Goal: Task Accomplishment & Management: Use online tool/utility

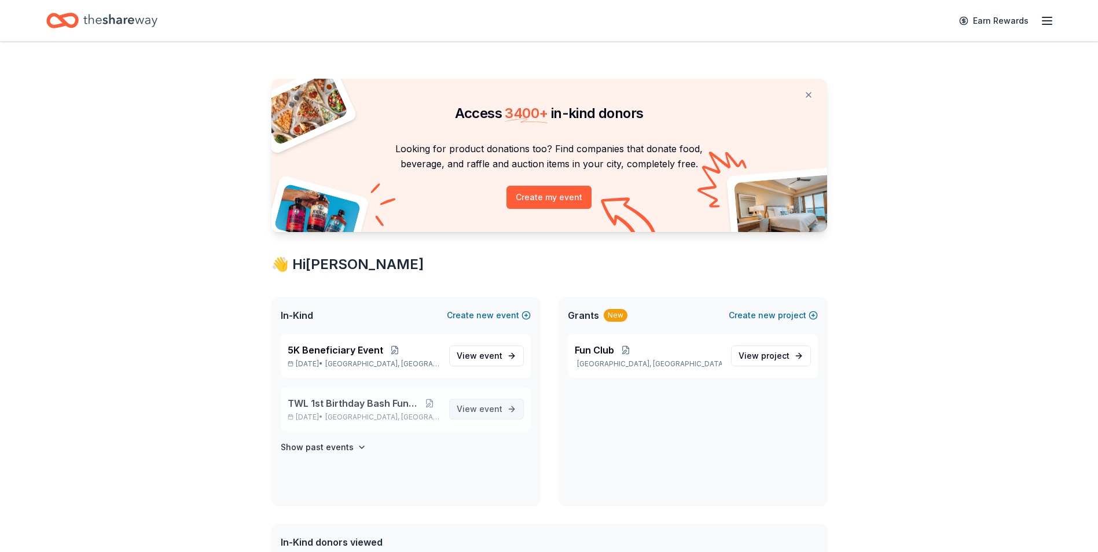
click at [478, 410] on span "View event" at bounding box center [480, 409] width 46 height 14
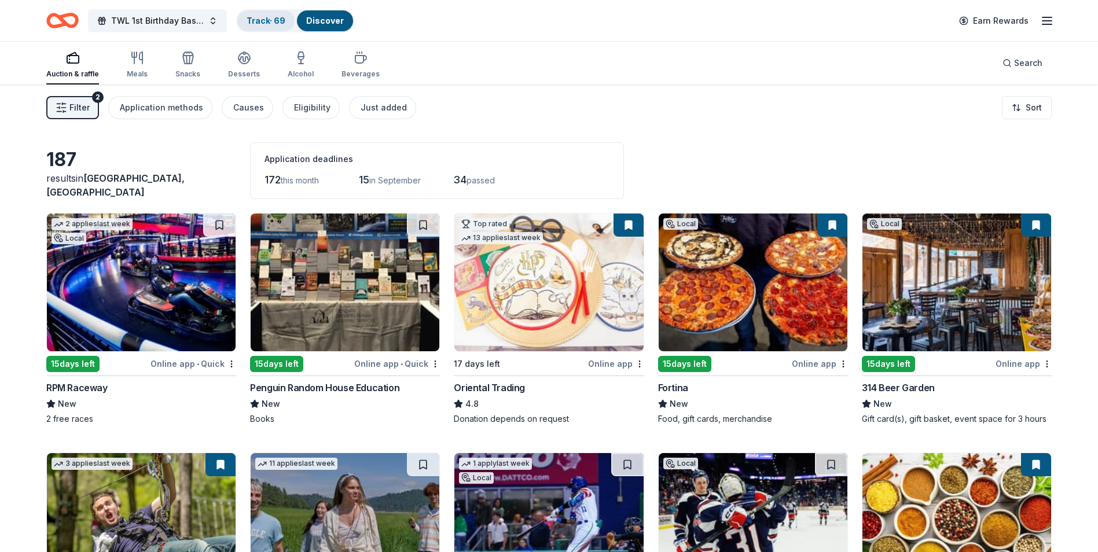
click at [268, 18] on link "Track · 69" at bounding box center [266, 21] width 39 height 10
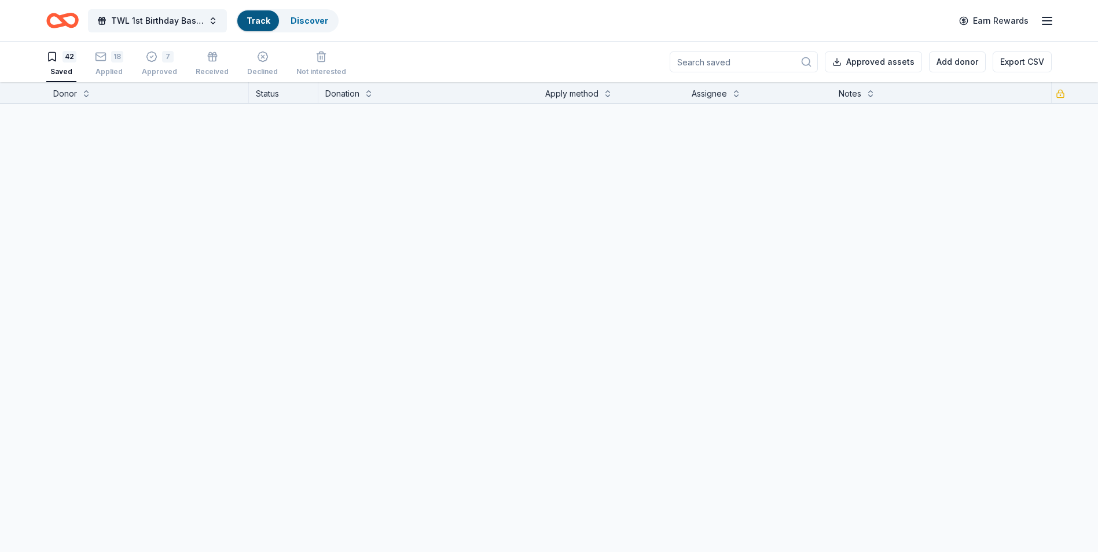
scroll to position [1, 0]
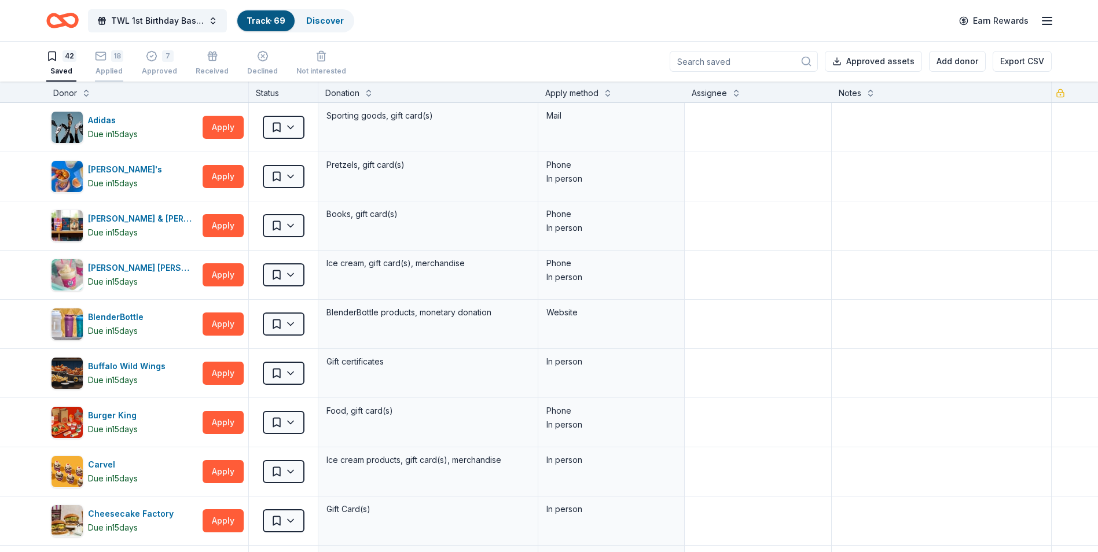
click at [115, 63] on div "18 Applied" at bounding box center [109, 62] width 28 height 25
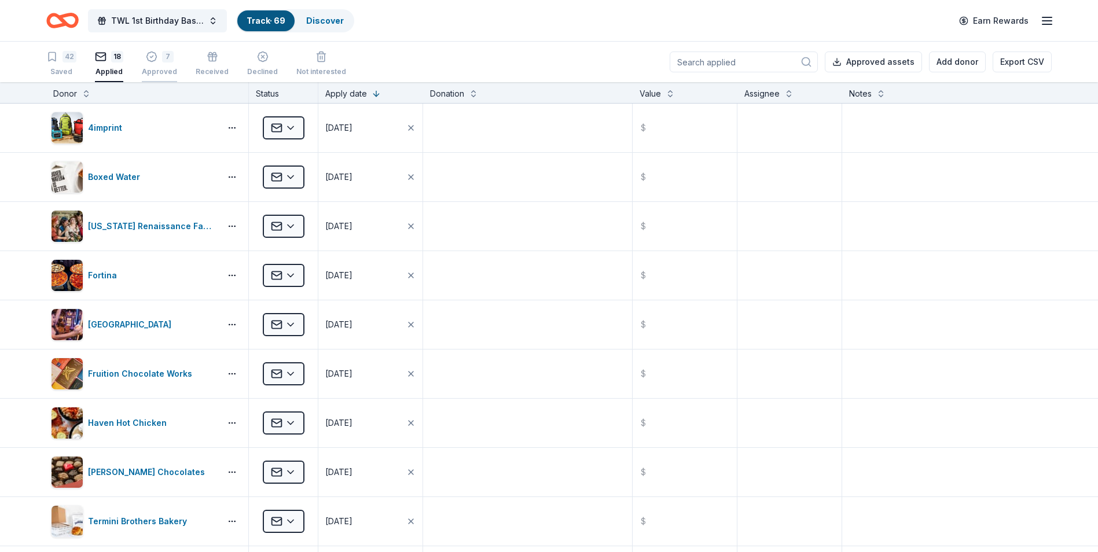
click at [148, 64] on div "7 Approved" at bounding box center [159, 63] width 35 height 25
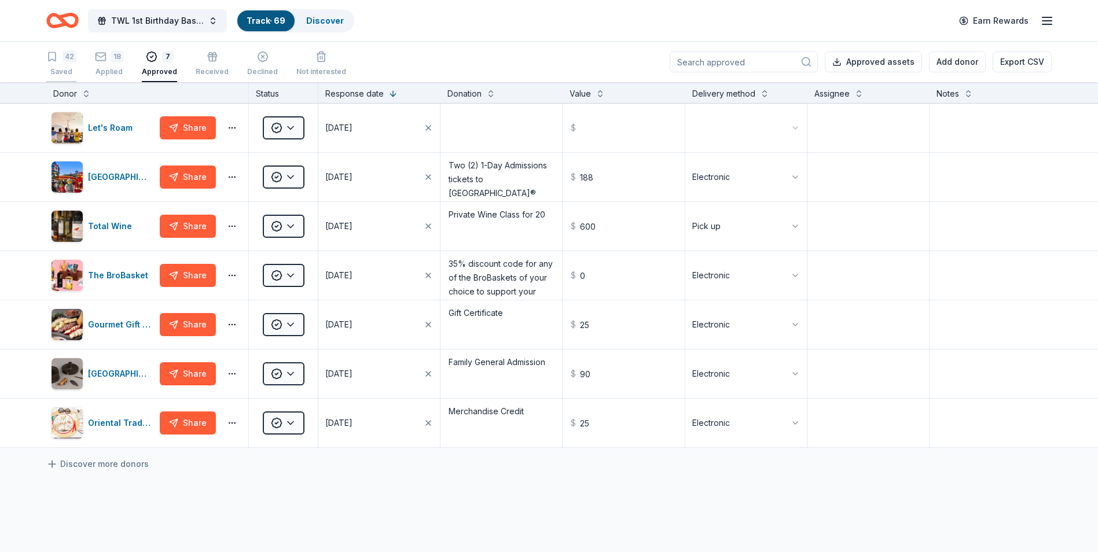
click at [62, 65] on div "42 Saved" at bounding box center [61, 63] width 30 height 25
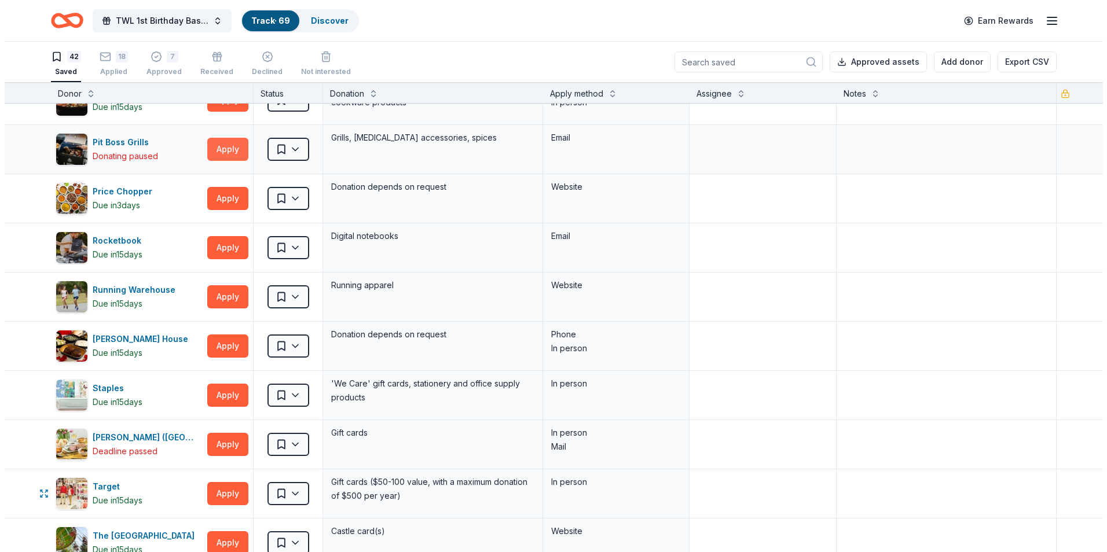
scroll to position [1389, 0]
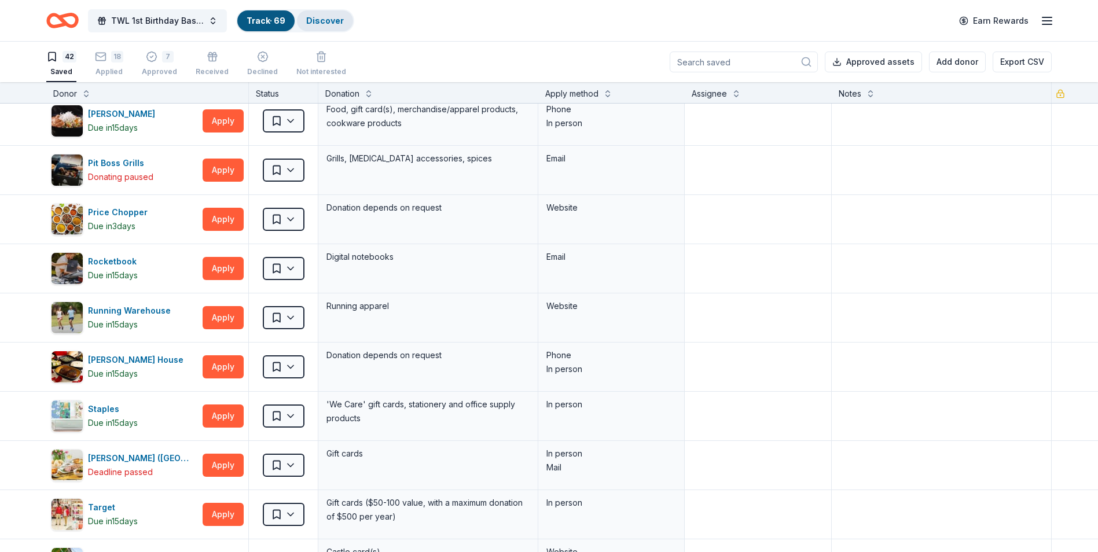
click at [325, 16] on link "Discover" at bounding box center [325, 21] width 38 height 10
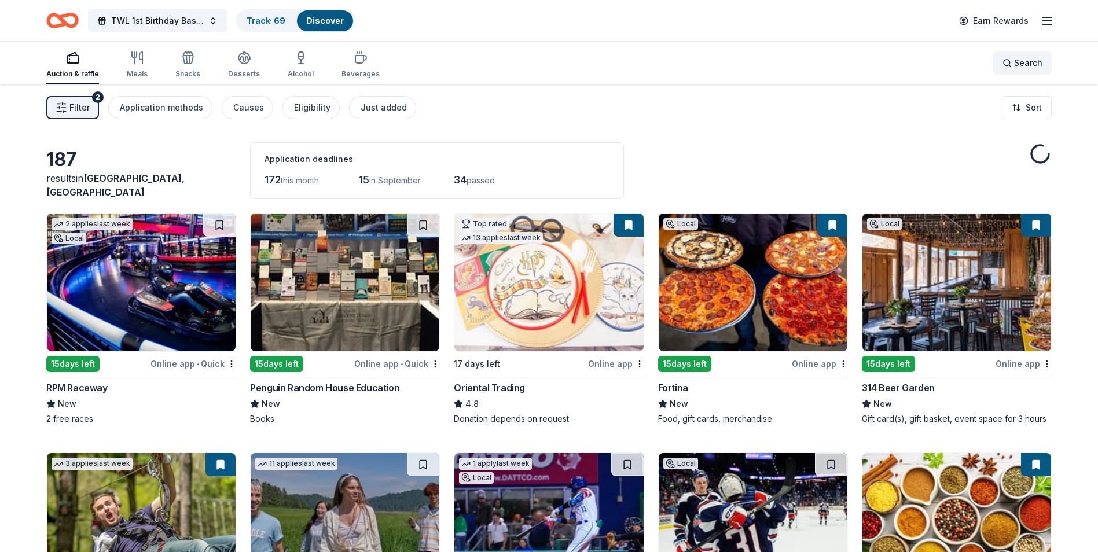
click at [1014, 65] on div "Search" at bounding box center [1023, 63] width 40 height 14
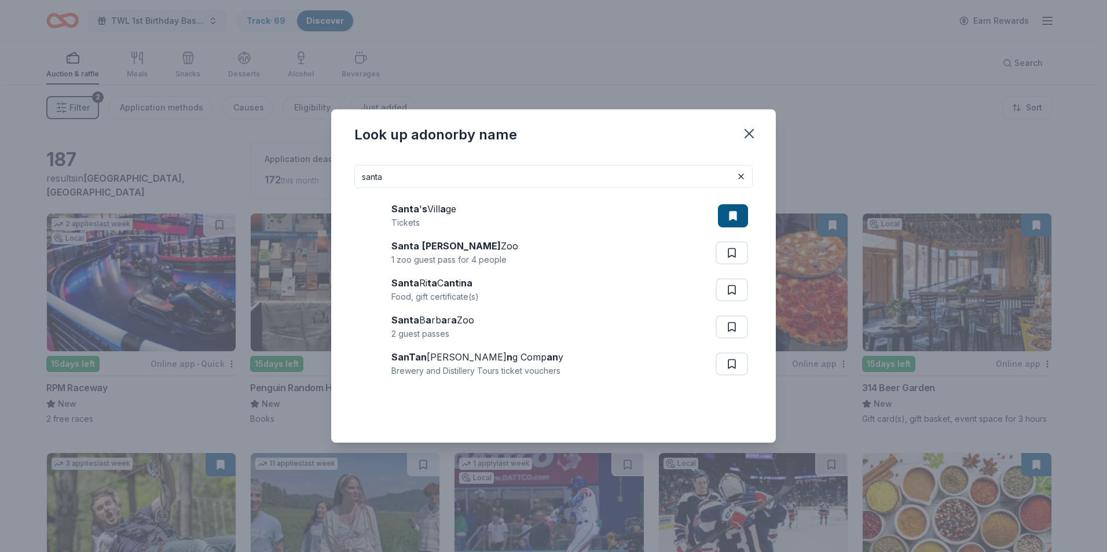
type input "santa"
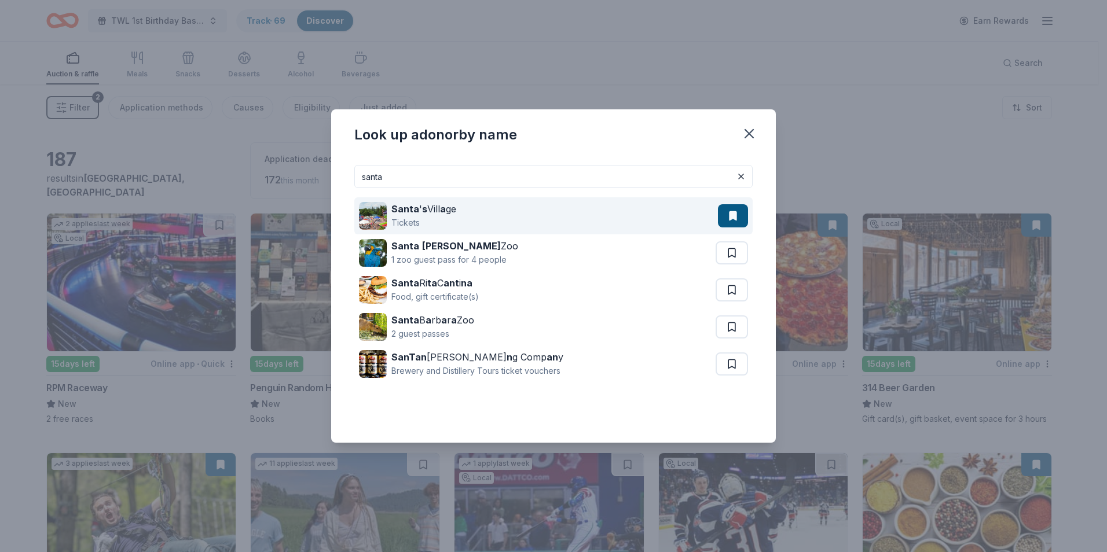
click at [732, 213] on button at bounding box center [733, 215] width 30 height 23
click at [429, 219] on div "Tickets" at bounding box center [423, 223] width 65 height 14
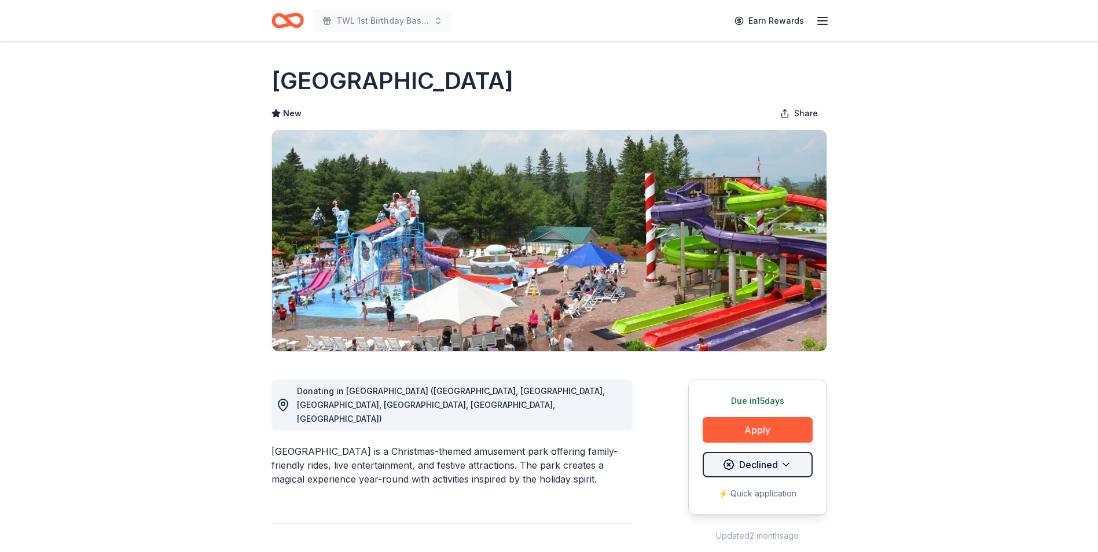
click at [747, 469] on html "TWL 1st Birthday Bash Fundraiser Earn Rewards Due [DATE] Share [GEOGRAPHIC_DATA…" at bounding box center [549, 276] width 1098 height 552
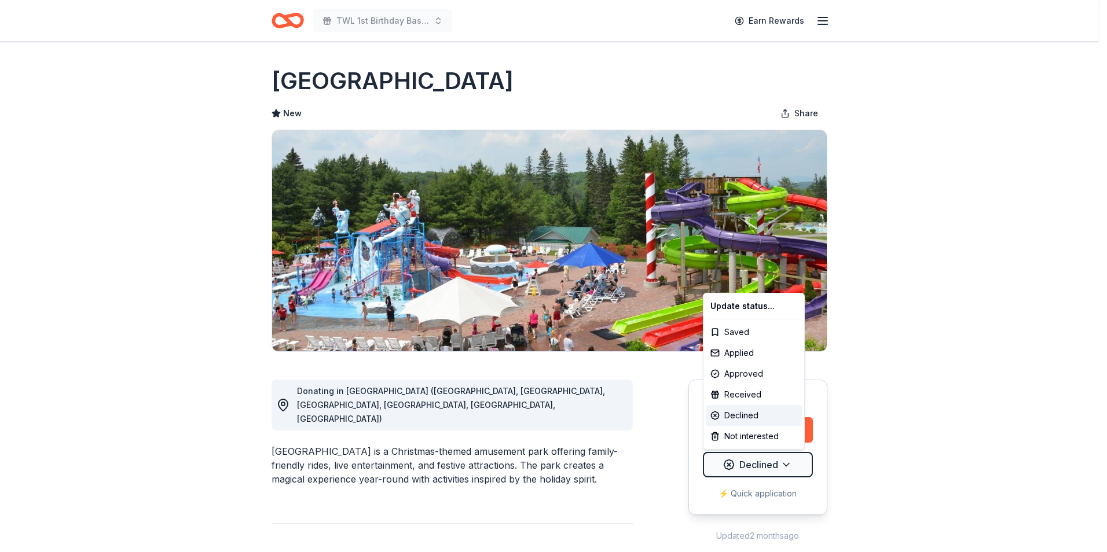
click at [749, 467] on html "TWL 1st Birthday Bash Fundraiser Earn Rewards Due [DATE] Share [GEOGRAPHIC_DATA…" at bounding box center [553, 276] width 1107 height 552
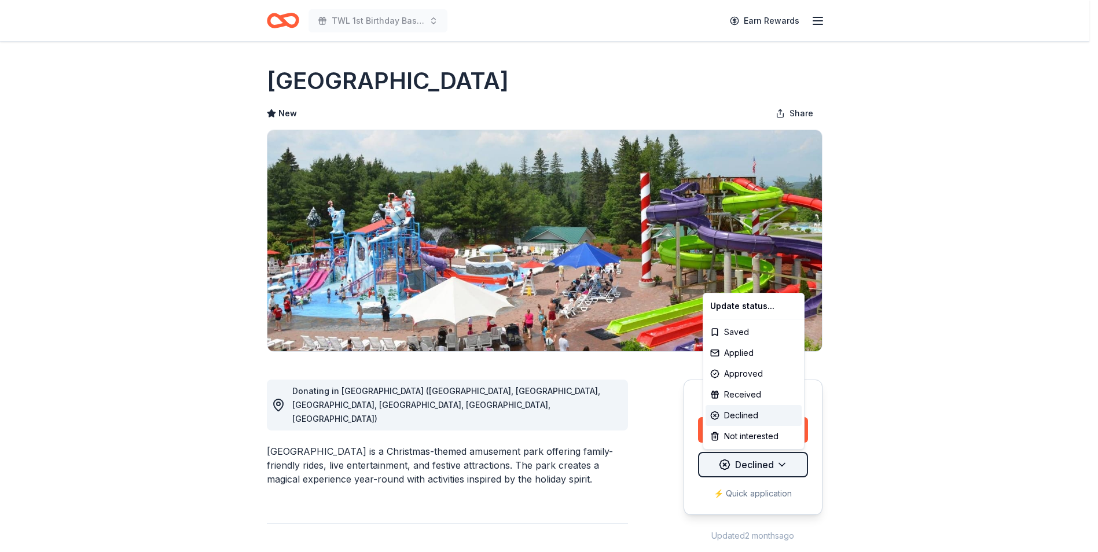
click at [751, 467] on html "TWL 1st Birthday Bash Fundraiser Earn Rewards Due [DATE] Share [GEOGRAPHIC_DATA…" at bounding box center [549, 276] width 1098 height 552
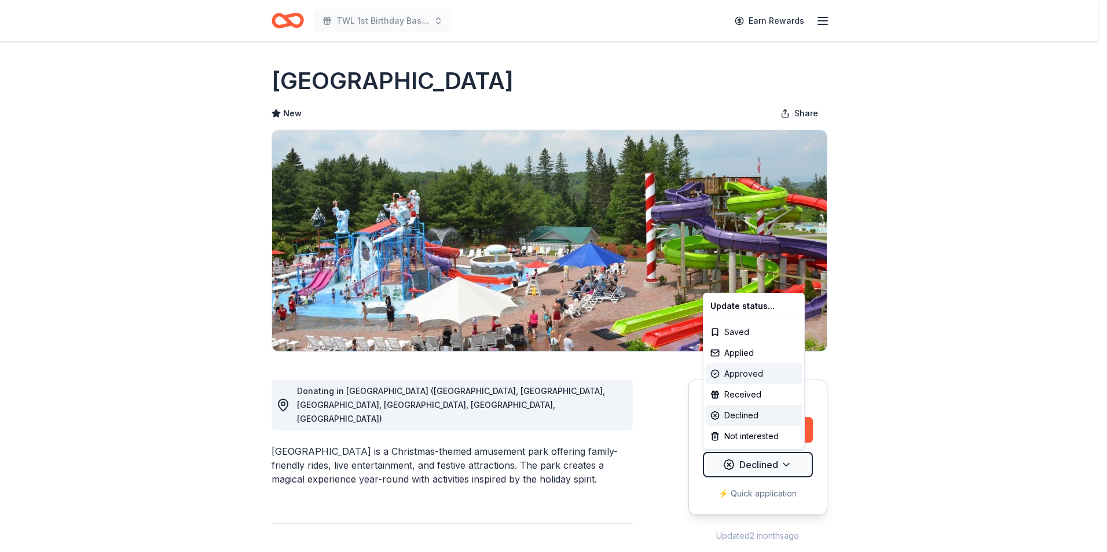
click at [743, 369] on div "Approved" at bounding box center [754, 374] width 96 height 21
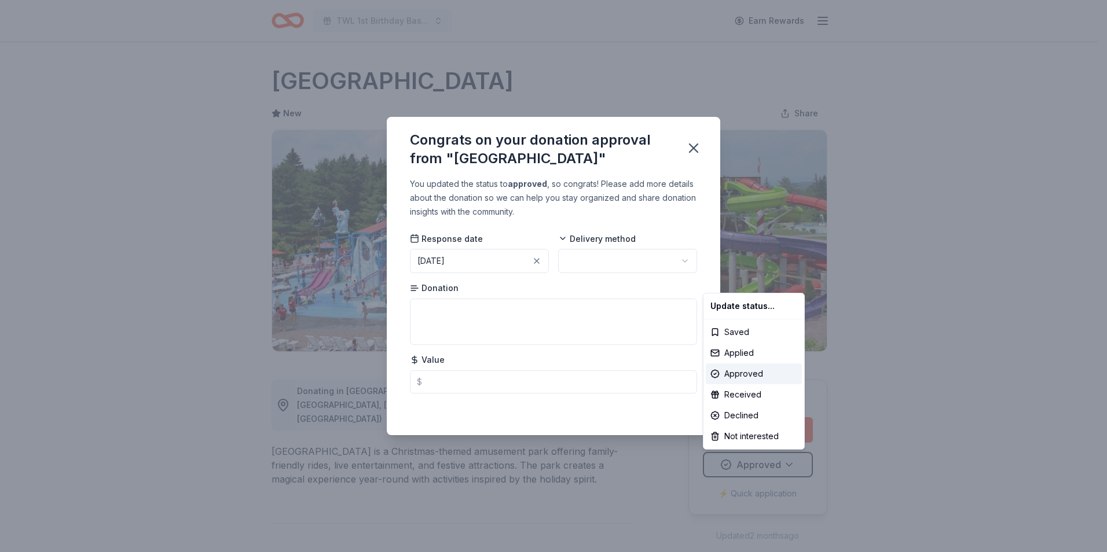
click at [618, 259] on html "TWL 1st Birthday Bash Fundraiser Earn Rewards Due [DATE] Share [GEOGRAPHIC_DATA…" at bounding box center [553, 276] width 1107 height 552
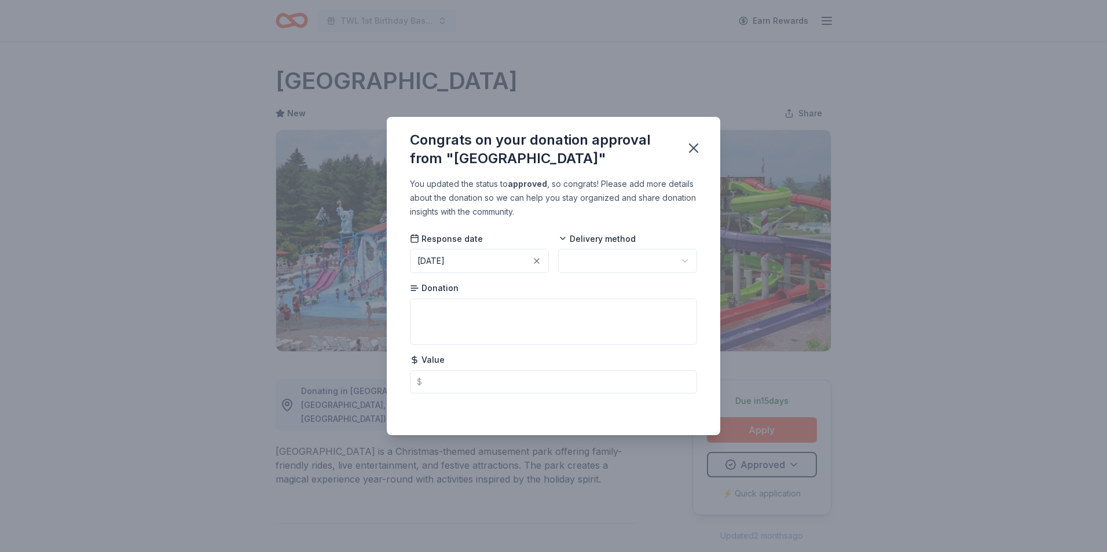
click at [617, 266] on html "TWL 1st Birthday Bash Fundraiser Earn Rewards Due [DATE] Share [GEOGRAPHIC_DATA…" at bounding box center [553, 276] width 1107 height 552
click at [485, 384] on input "text" at bounding box center [553, 382] width 287 height 23
type input "104.00"
click at [695, 149] on icon "button" at bounding box center [693, 148] width 16 height 16
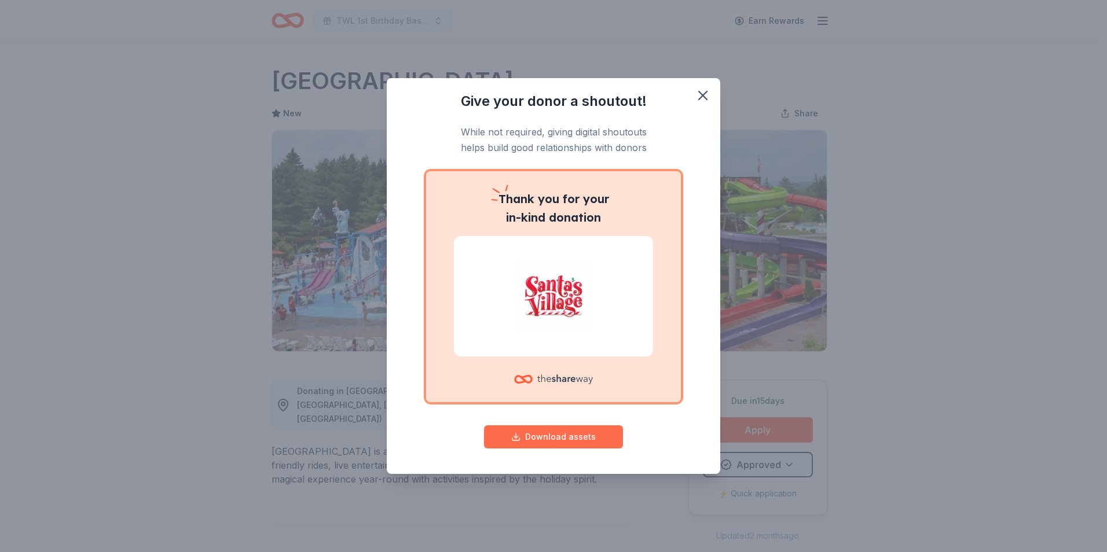
click at [533, 438] on button "Download assets" at bounding box center [553, 436] width 139 height 23
drag, startPoint x: 702, startPoint y: 95, endPoint x: 711, endPoint y: 86, distance: 13.1
click at [702, 95] on icon "button" at bounding box center [703, 95] width 8 height 8
